Goal: Transaction & Acquisition: Obtain resource

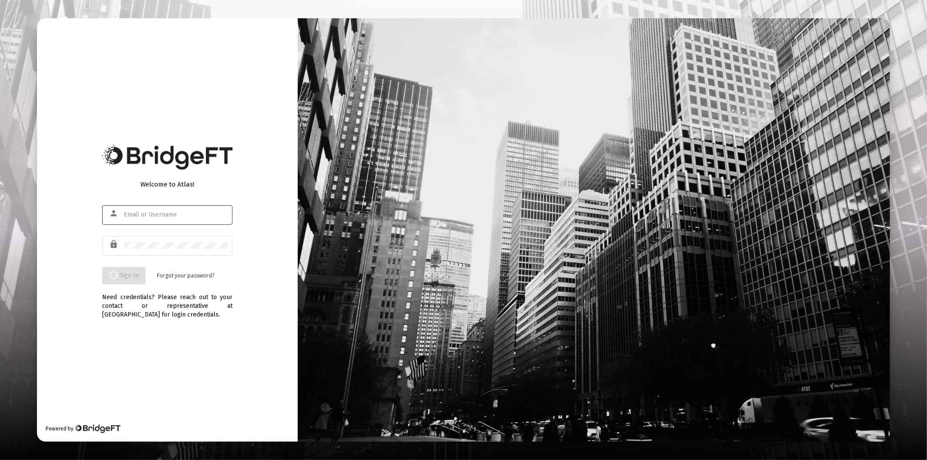
drag, startPoint x: 143, startPoint y: 213, endPoint x: 153, endPoint y: 216, distance: 9.5
click at [144, 213] on input "text" at bounding box center [176, 214] width 104 height 7
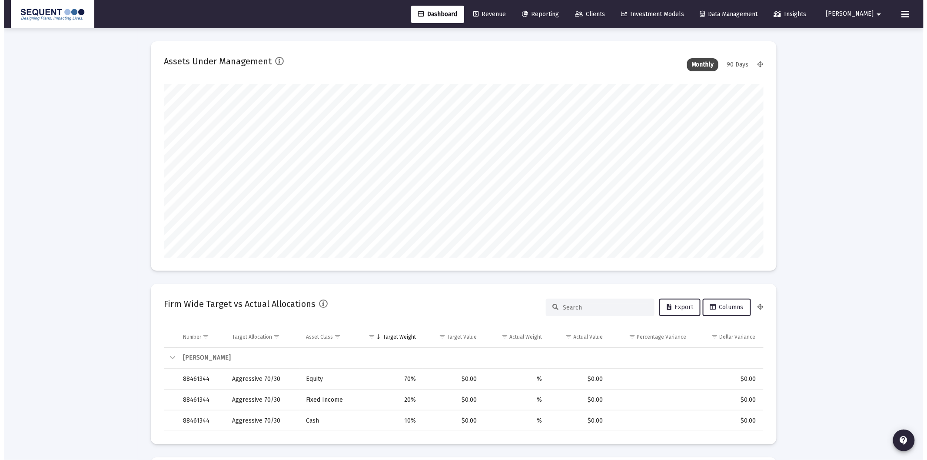
scroll to position [174, 322]
click at [502, 12] on span "Revenue" at bounding box center [485, 13] width 33 height 7
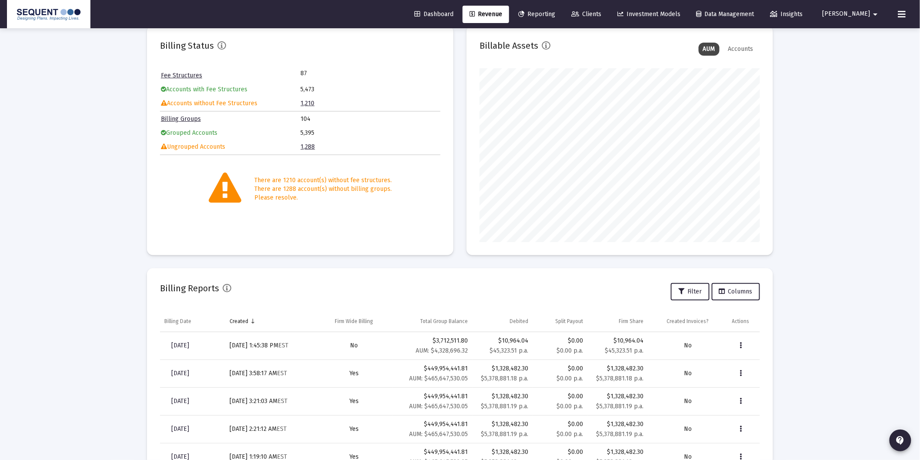
scroll to position [118, 0]
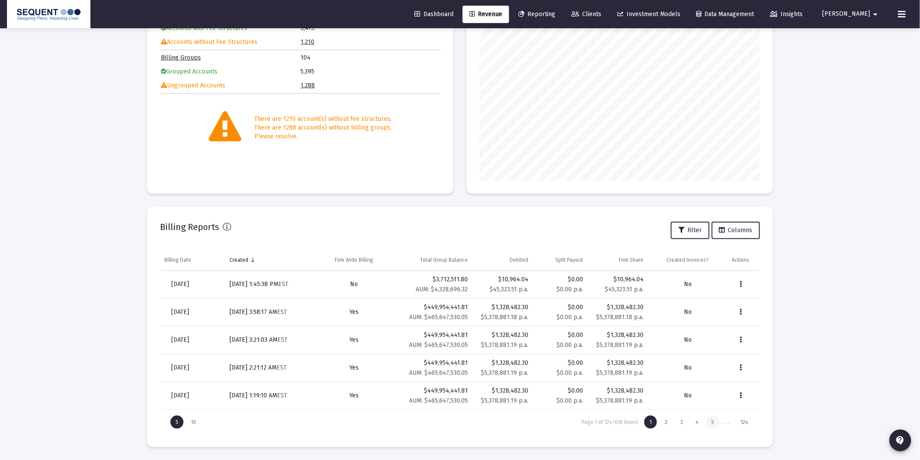
click at [713, 420] on div "5" at bounding box center [712, 421] width 13 height 13
click at [713, 422] on div "6" at bounding box center [712, 421] width 13 height 13
click at [713, 419] on div "7" at bounding box center [713, 421] width 13 height 13
click at [713, 422] on div "8" at bounding box center [712, 421] width 13 height 13
click at [713, 422] on div "9" at bounding box center [712, 421] width 13 height 13
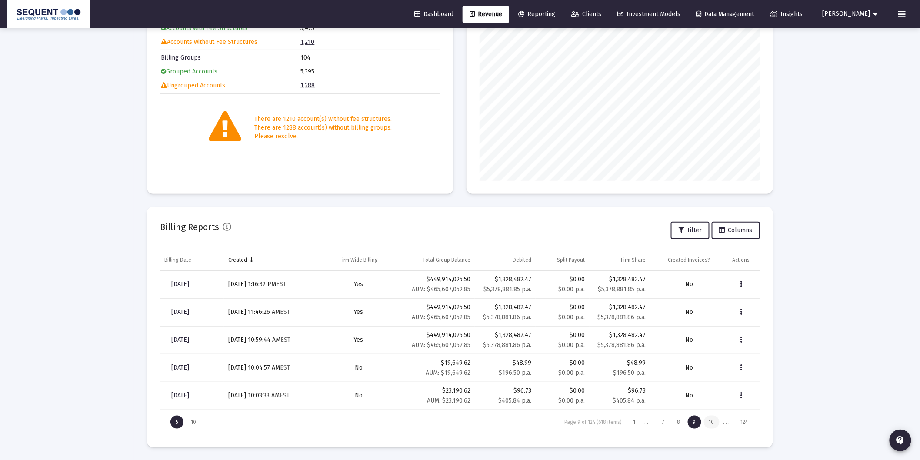
click at [715, 422] on div "10" at bounding box center [712, 421] width 16 height 13
click at [715, 421] on div "11" at bounding box center [711, 421] width 15 height 13
click at [717, 422] on div "12" at bounding box center [711, 421] width 15 height 13
click at [717, 422] on div "13" at bounding box center [711, 421] width 15 height 13
click at [717, 422] on div "15" at bounding box center [711, 421] width 15 height 13
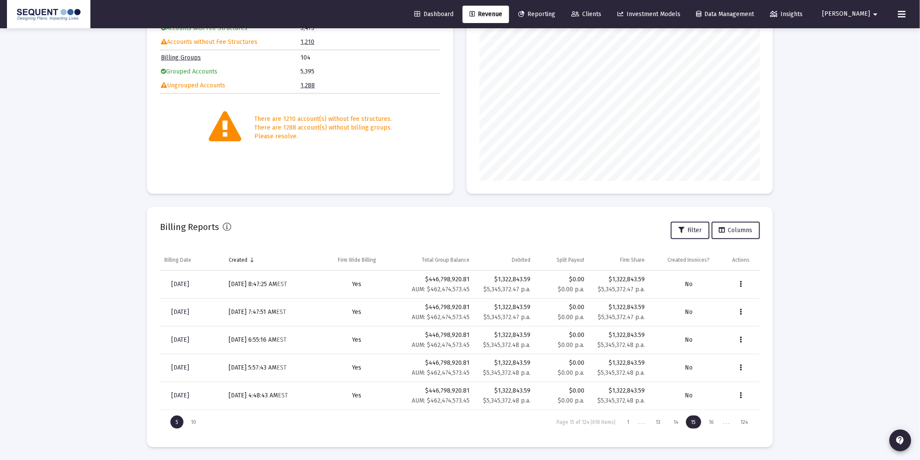
click at [720, 422] on div "1 . . . 13 14 15 16 . . . 124" at bounding box center [686, 421] width 134 height 13
click at [194, 422] on div "10" at bounding box center [194, 421] width 16 height 13
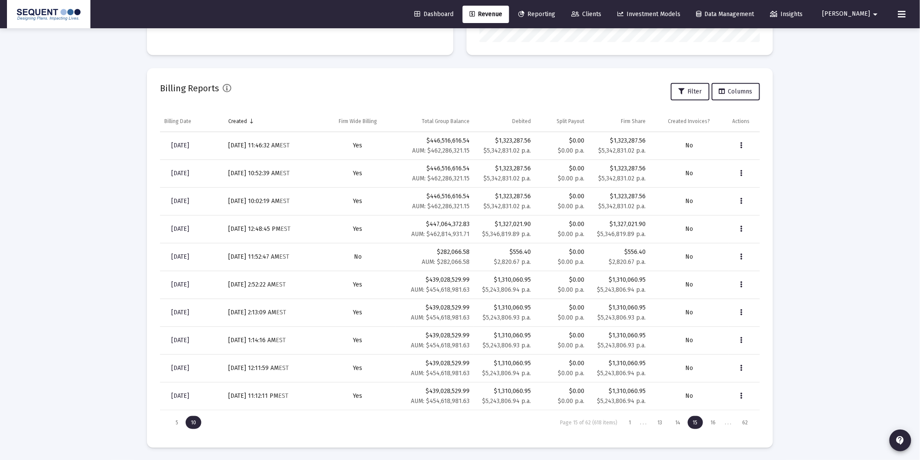
scroll to position [257, 0]
click at [711, 420] on div "16" at bounding box center [713, 421] width 16 height 13
click at [715, 419] on div "17" at bounding box center [713, 421] width 15 height 13
click at [714, 422] on div "18" at bounding box center [713, 421] width 16 height 13
click at [716, 423] on div "19" at bounding box center [713, 421] width 16 height 13
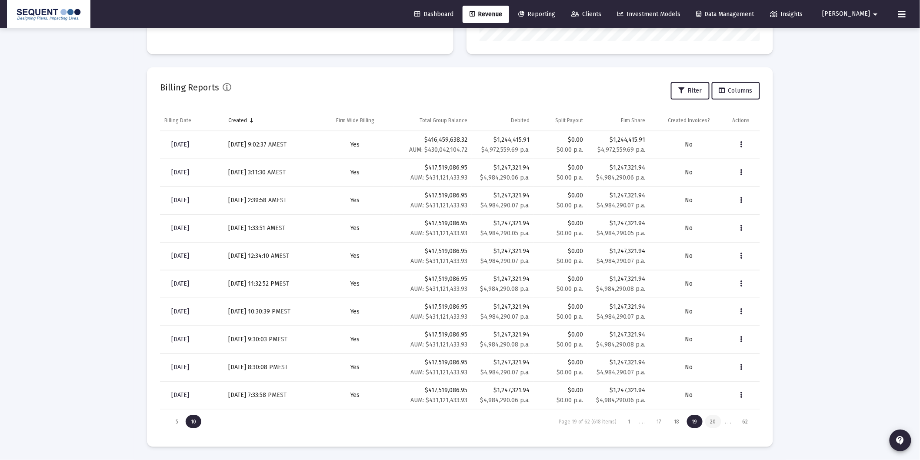
click at [717, 423] on div "20" at bounding box center [713, 421] width 16 height 13
click at [184, 395] on span "[DATE]" at bounding box center [180, 394] width 18 height 7
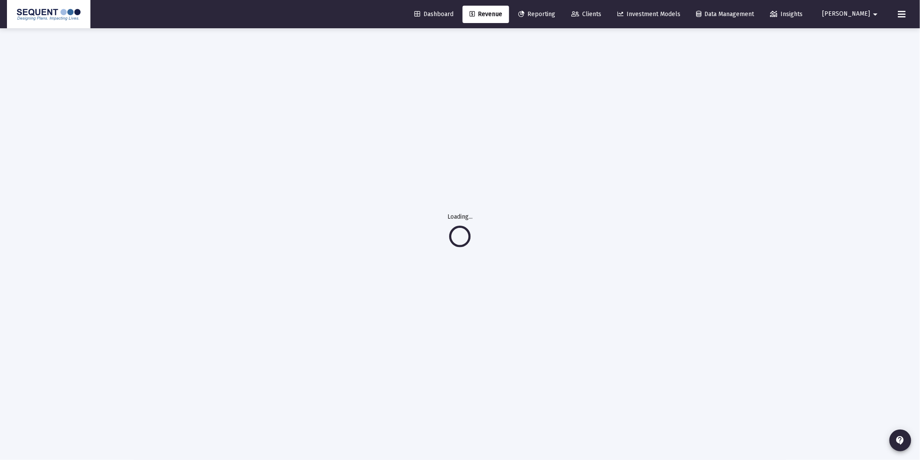
scroll to position [28, 0]
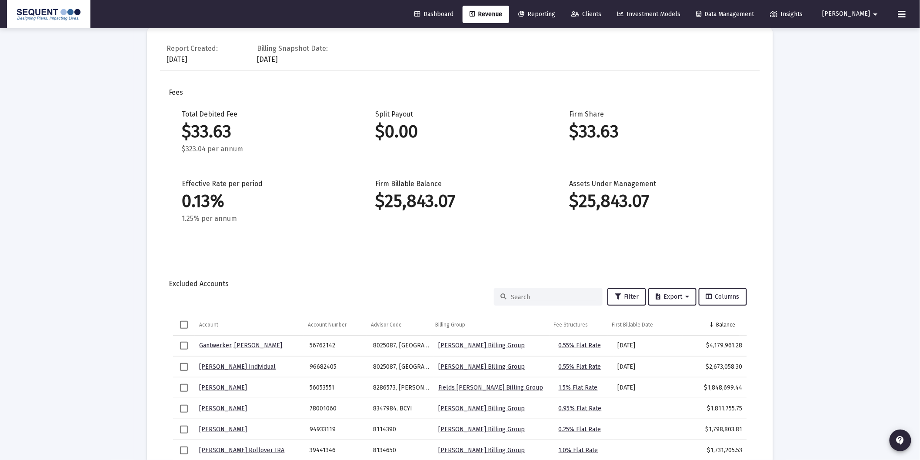
scroll to position [263, 0]
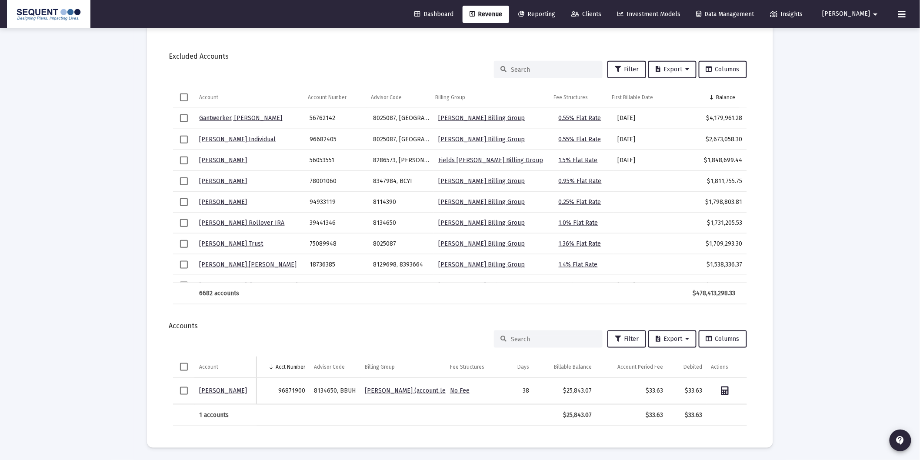
click at [185, 391] on span "Select row" at bounding box center [184, 391] width 8 height 8
drag, startPoint x: 196, startPoint y: 389, endPoint x: 242, endPoint y: 393, distance: 46.2
click at [242, 393] on td "[PERSON_NAME]" at bounding box center [226, 391] width 62 height 27
drag, startPoint x: 298, startPoint y: 413, endPoint x: 563, endPoint y: 420, distance: 264.7
click at [322, 413] on tr "1 accounts $25,843.07 $33.63 $33.63" at bounding box center [460, 415] width 574 height 21
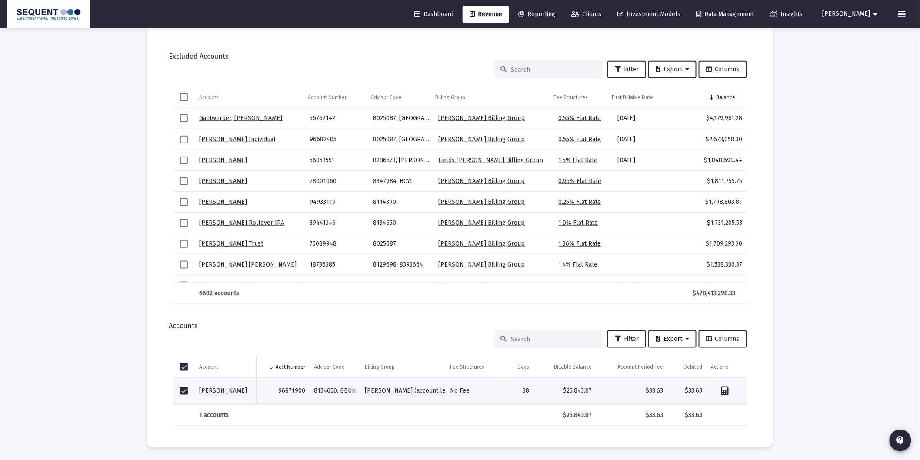
click at [672, 339] on span "Export" at bounding box center [671, 338] width 33 height 7
click at [675, 360] on button "Export All Rows" at bounding box center [676, 361] width 59 height 21
